Goal: Information Seeking & Learning: Learn about a topic

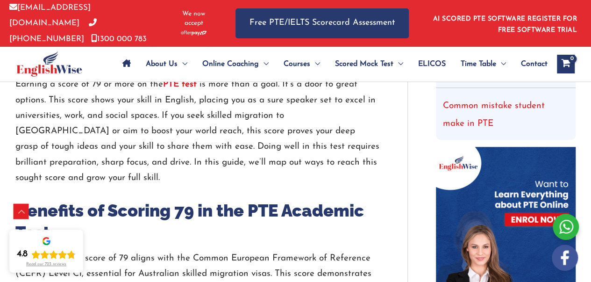
scroll to position [392, 0]
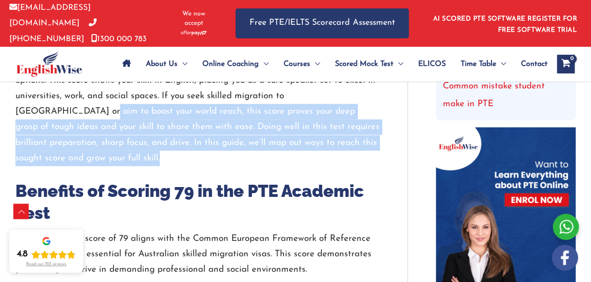
drag, startPoint x: 16, startPoint y: 108, endPoint x: 388, endPoint y: 148, distance: 373.9
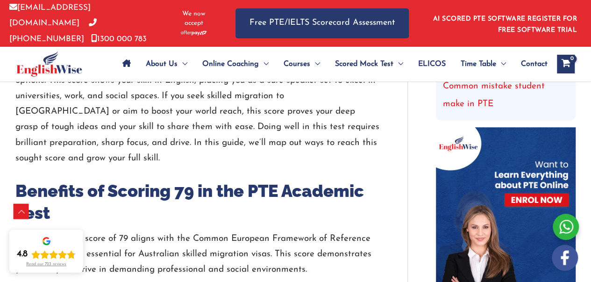
click at [98, 197] on h2 "Benefits of Scoring 79 in the PTE Academic Test" at bounding box center [197, 202] width 364 height 44
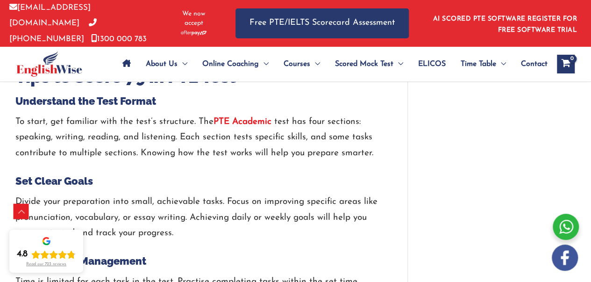
scroll to position [1076, 0]
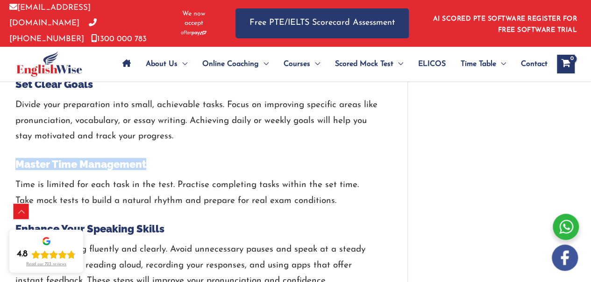
drag, startPoint x: 14, startPoint y: 144, endPoint x: 203, endPoint y: 157, distance: 188.7
drag, startPoint x: 388, startPoint y: 175, endPoint x: 182, endPoint y: 200, distance: 207.5
click at [198, 222] on h4 "Enhance Your Speaking Skills" at bounding box center [197, 228] width 364 height 12
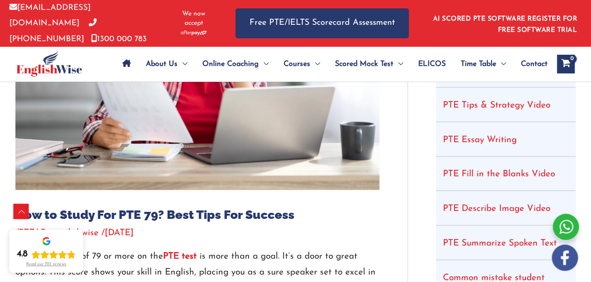
scroll to position [0, 0]
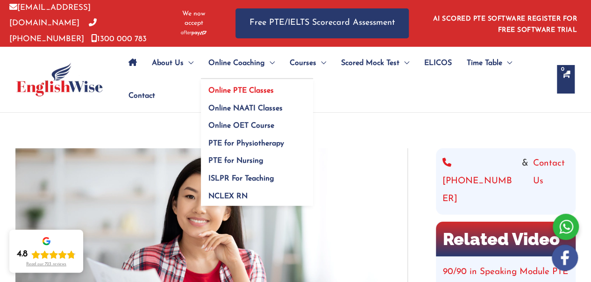
click at [249, 90] on span "Online PTE Classes" at bounding box center [240, 90] width 65 height 7
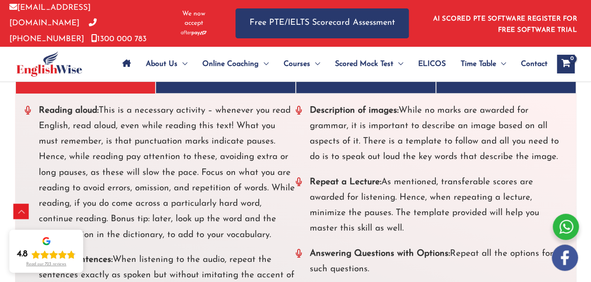
scroll to position [2238, 0]
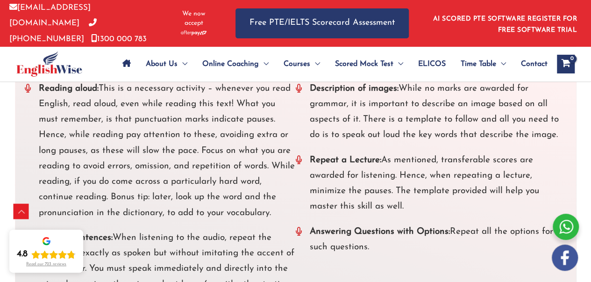
drag, startPoint x: 32, startPoint y: 181, endPoint x: 278, endPoint y: 208, distance: 247.1
click at [278, 208] on li "Reading aloud: This is a necessary activity – whenever you read English, read a…" at bounding box center [160, 151] width 271 height 140
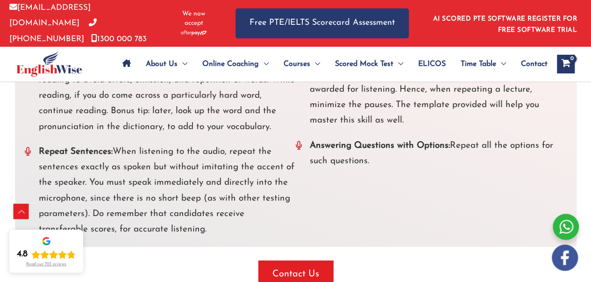
scroll to position [2363, 0]
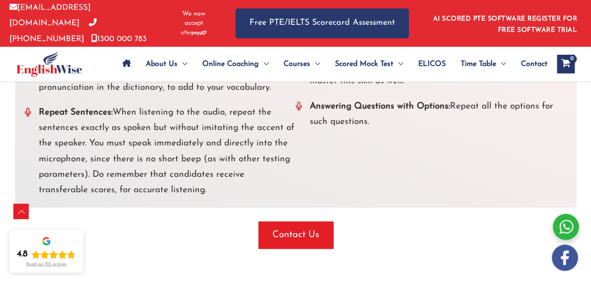
click at [142, 222] on div "Contact Us" at bounding box center [295, 234] width 560 height 27
drag, startPoint x: 119, startPoint y: 109, endPoint x: 279, endPoint y: 186, distance: 177.9
click at [279, 186] on li "Repeat Sentences: When listening to the audio, repeat the sentences exactly as …" at bounding box center [160, 151] width 271 height 93
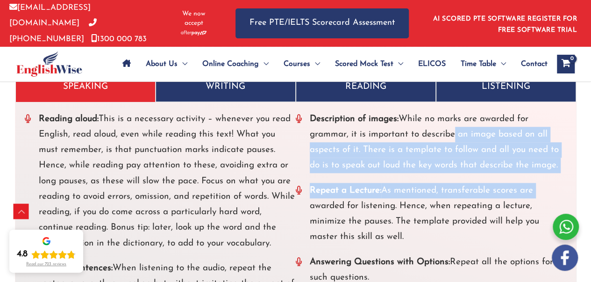
drag, startPoint x: 449, startPoint y: 131, endPoint x: 550, endPoint y: 171, distance: 108.6
click at [550, 171] on ul "Description of images: While no marks are awarded for grammar, it is important …" at bounding box center [431, 198] width 271 height 174
click at [412, 174] on ul "Description of images: While no marks are awarded for grammar, it is important …" at bounding box center [431, 198] width 271 height 174
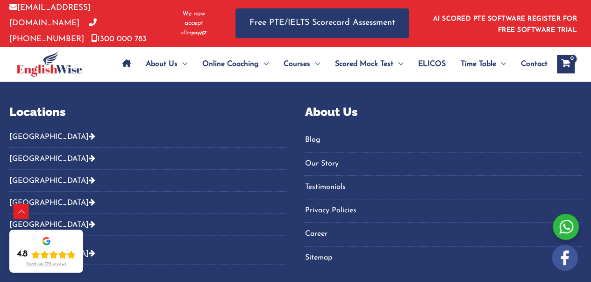
scroll to position [4150, 0]
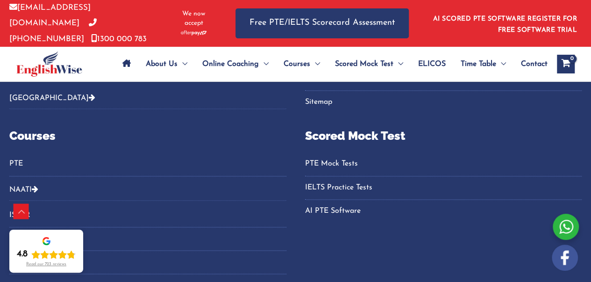
click at [335, 161] on link "PTE Mock Tests" at bounding box center [443, 163] width 277 height 15
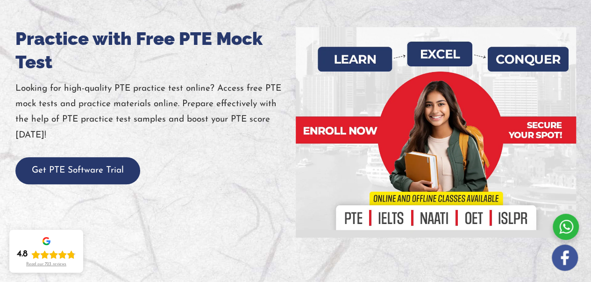
scroll to position [132, 0]
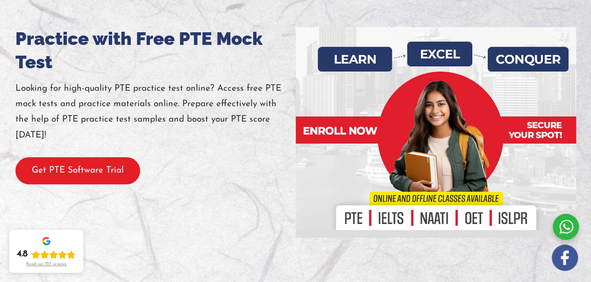
click at [88, 162] on button "Get PTE Software Trial" at bounding box center [77, 171] width 125 height 28
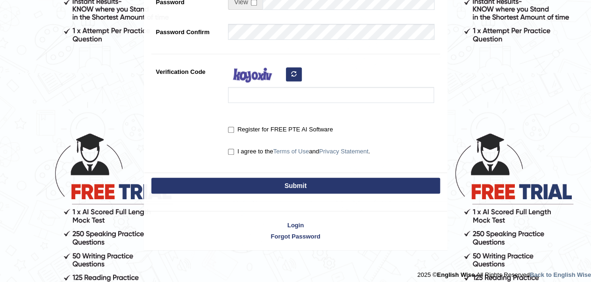
scroll to position [264, 0]
